Goal: Navigation & Orientation: Find specific page/section

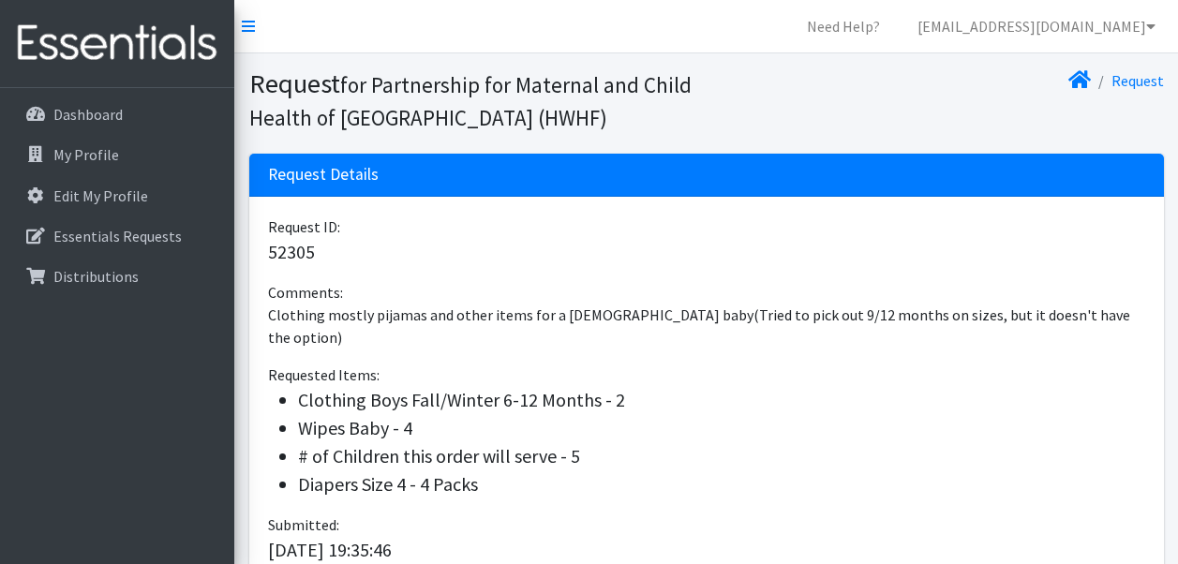
scroll to position [146, 0]
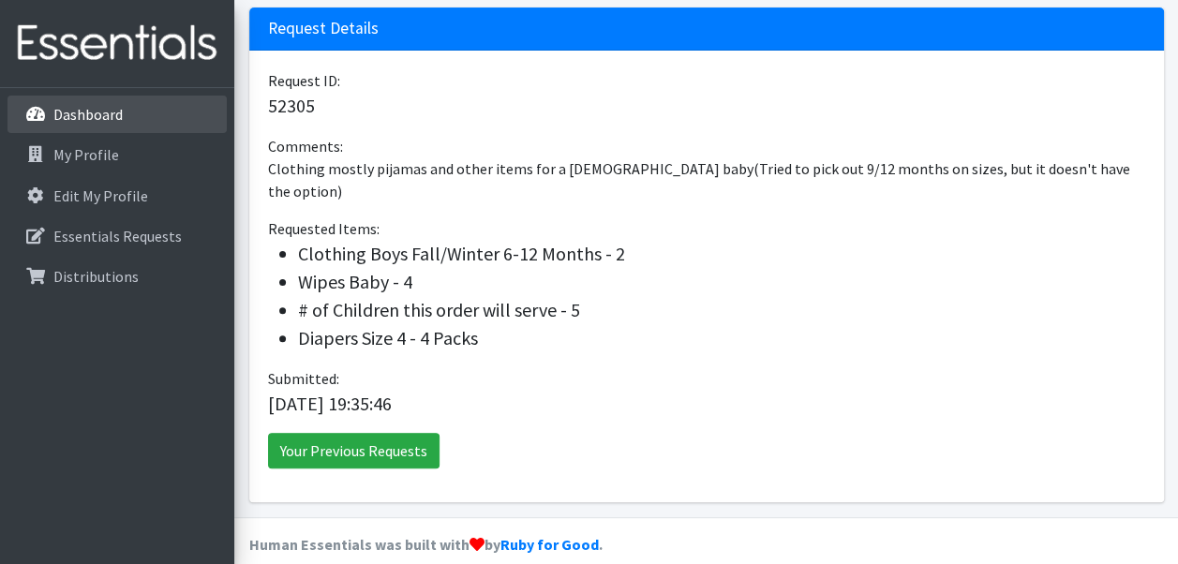
click at [101, 105] on p "Dashboard" at bounding box center [87, 114] width 69 height 19
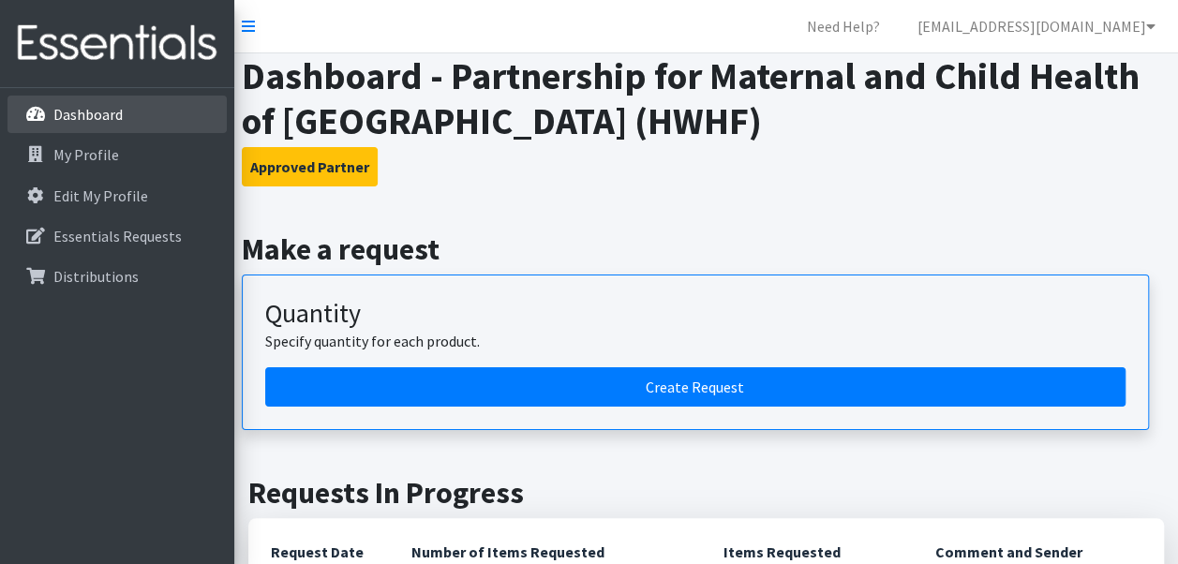
drag, startPoint x: 82, startPoint y: 137, endPoint x: 65, endPoint y: 115, distance: 28.0
click at [65, 115] on p "Dashboard" at bounding box center [87, 114] width 69 height 19
